Goal: Transaction & Acquisition: Purchase product/service

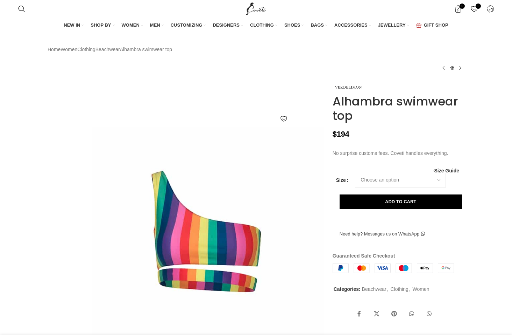
scroll to position [0, 221]
